Goal: Complete application form

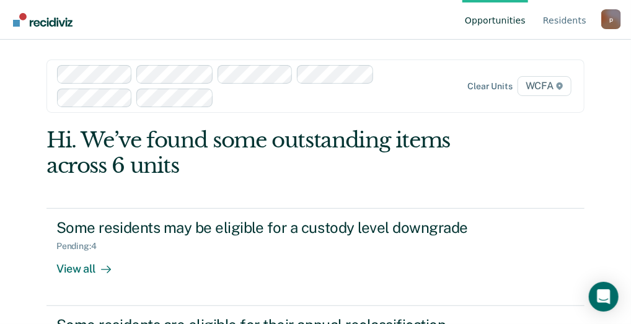
click at [538, 86] on span "WCFA" at bounding box center [545, 86] width 54 height 20
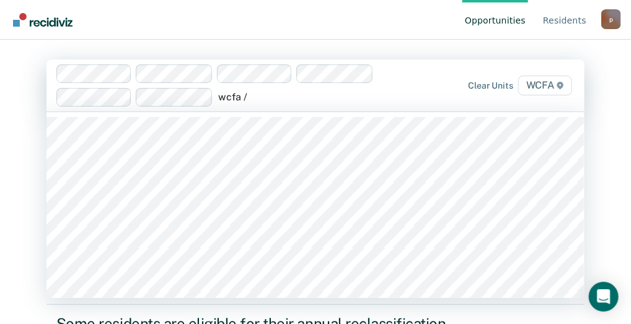
type input "wcfa / j"
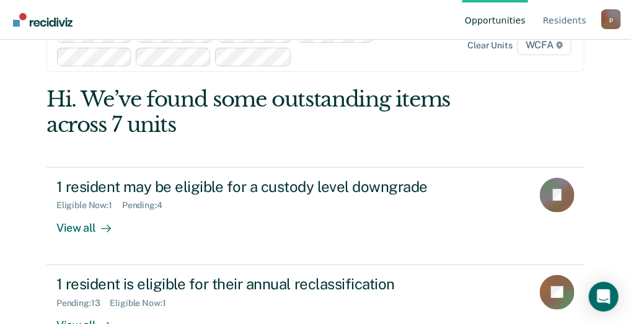
scroll to position [79, 0]
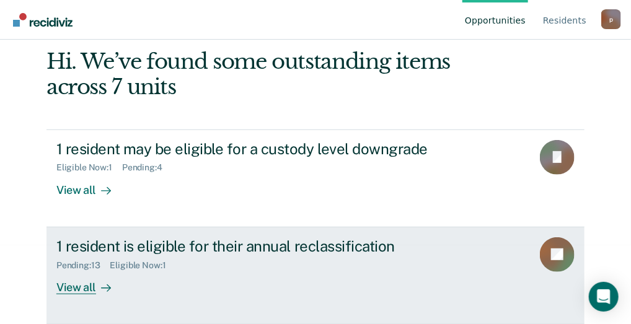
click at [79, 289] on div "View all" at bounding box center [90, 282] width 69 height 24
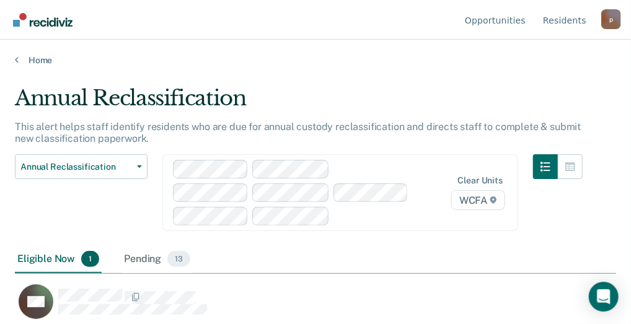
scroll to position [7, 0]
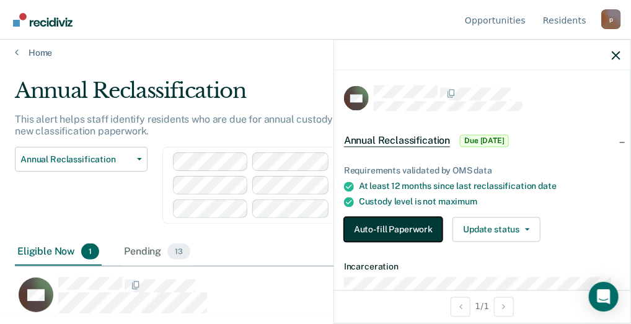
click at [398, 231] on button "Auto-fill Paperwork" at bounding box center [393, 230] width 99 height 25
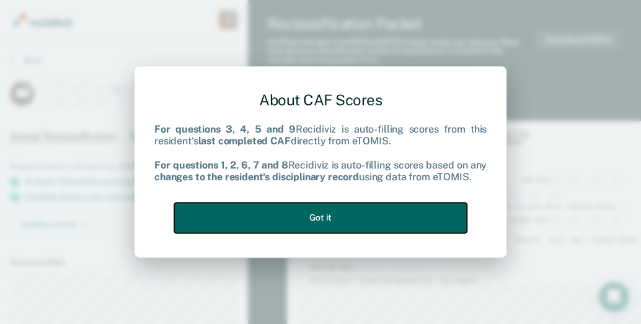
click at [337, 225] on button "Got it" at bounding box center [320, 218] width 293 height 30
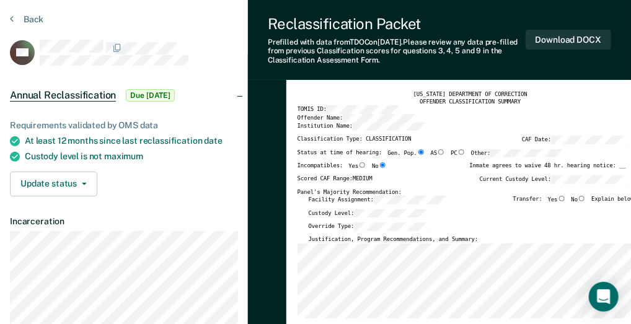
scroll to position [62, 0]
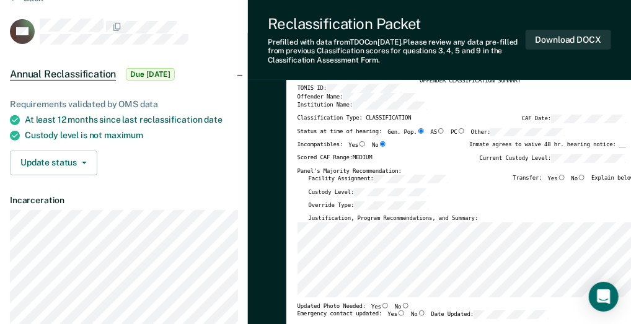
click at [586, 177] on input "No" at bounding box center [582, 178] width 8 height 6
type textarea "x"
radio input "true"
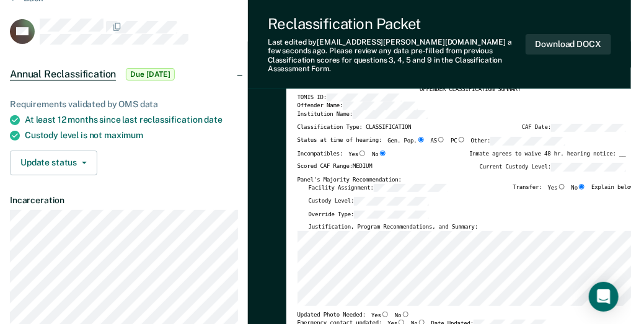
scroll to position [124, 0]
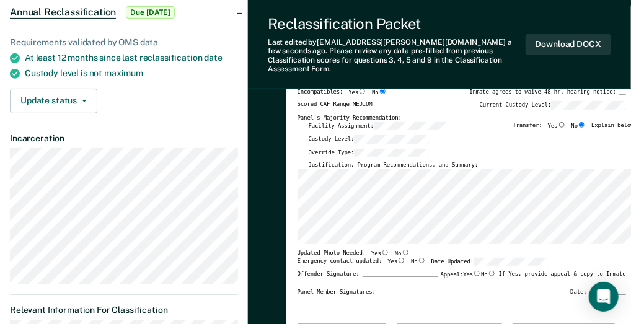
click at [402, 250] on input "No" at bounding box center [406, 253] width 8 height 6
type textarea "x"
radio input "true"
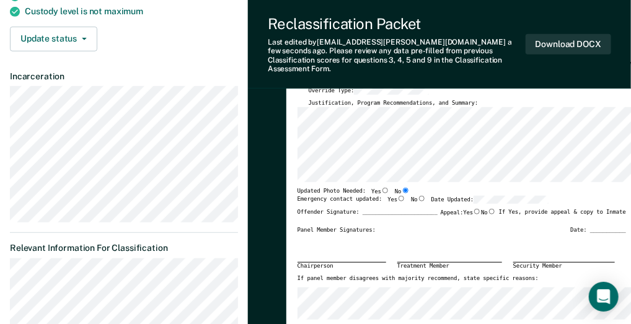
click at [398, 196] on input "Yes" at bounding box center [402, 199] width 8 height 6
type textarea "x"
radio input "true"
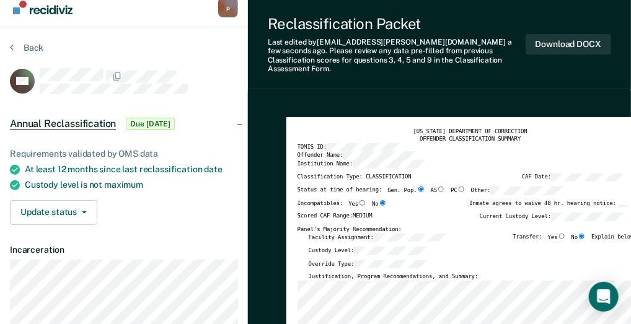
scroll to position [0, 0]
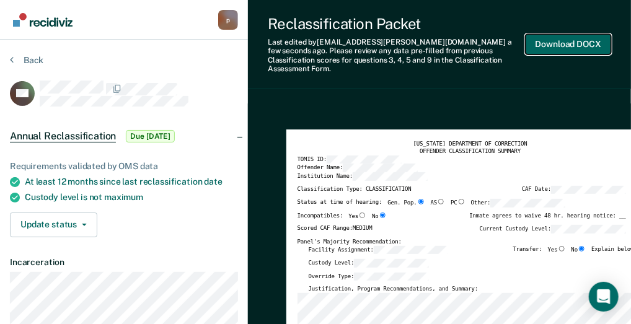
click at [578, 36] on button "Download DOCX" at bounding box center [569, 44] width 86 height 20
type textarea "x"
